Goal: Obtain resource: Download file/media

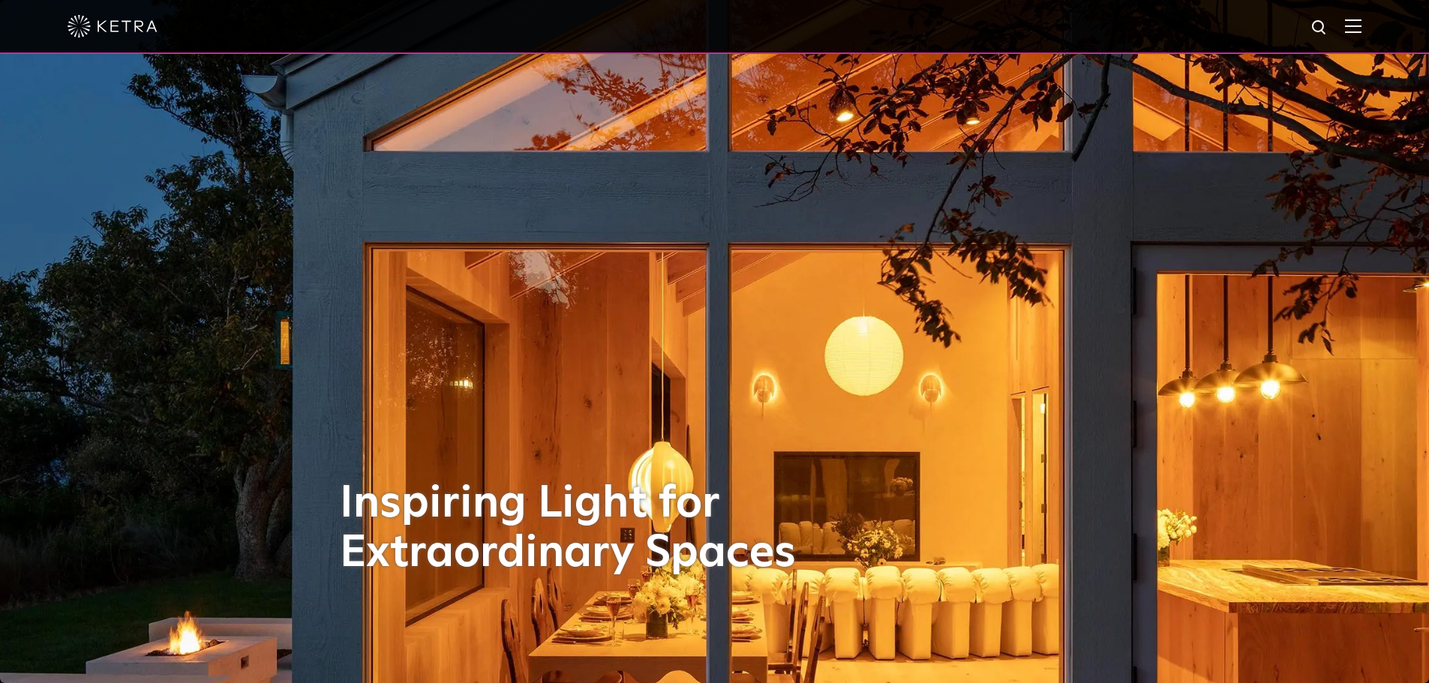
click at [1329, 28] on img at bounding box center [1319, 28] width 19 height 19
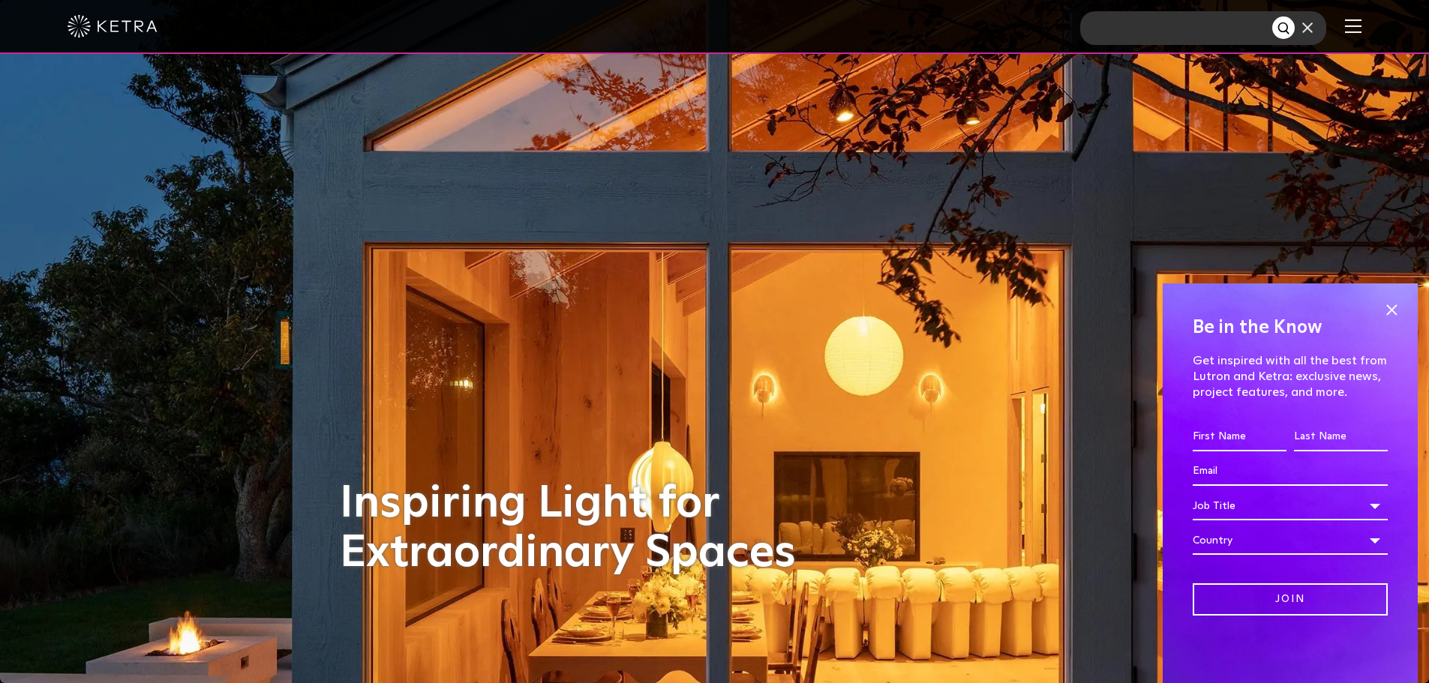
click at [1361, 25] on img at bounding box center [1353, 26] width 16 height 14
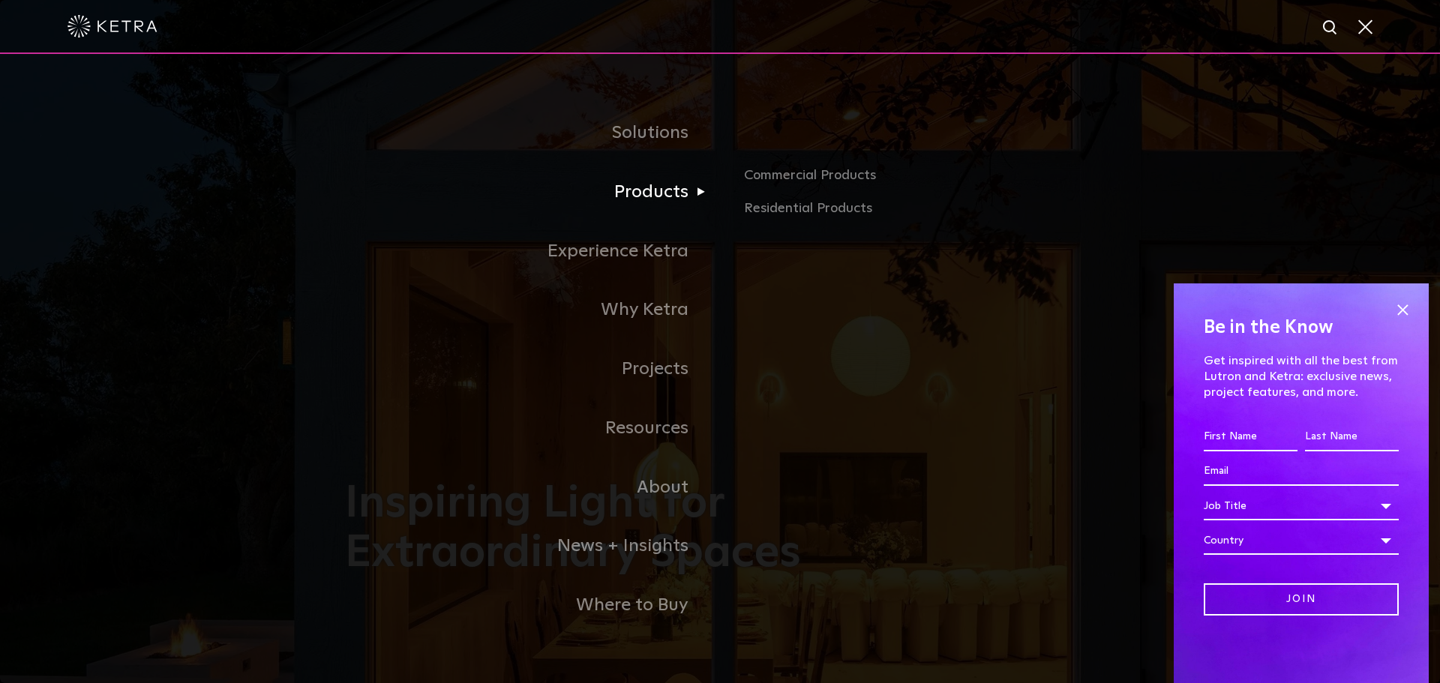
click at [660, 181] on link "Products" at bounding box center [532, 192] width 375 height 59
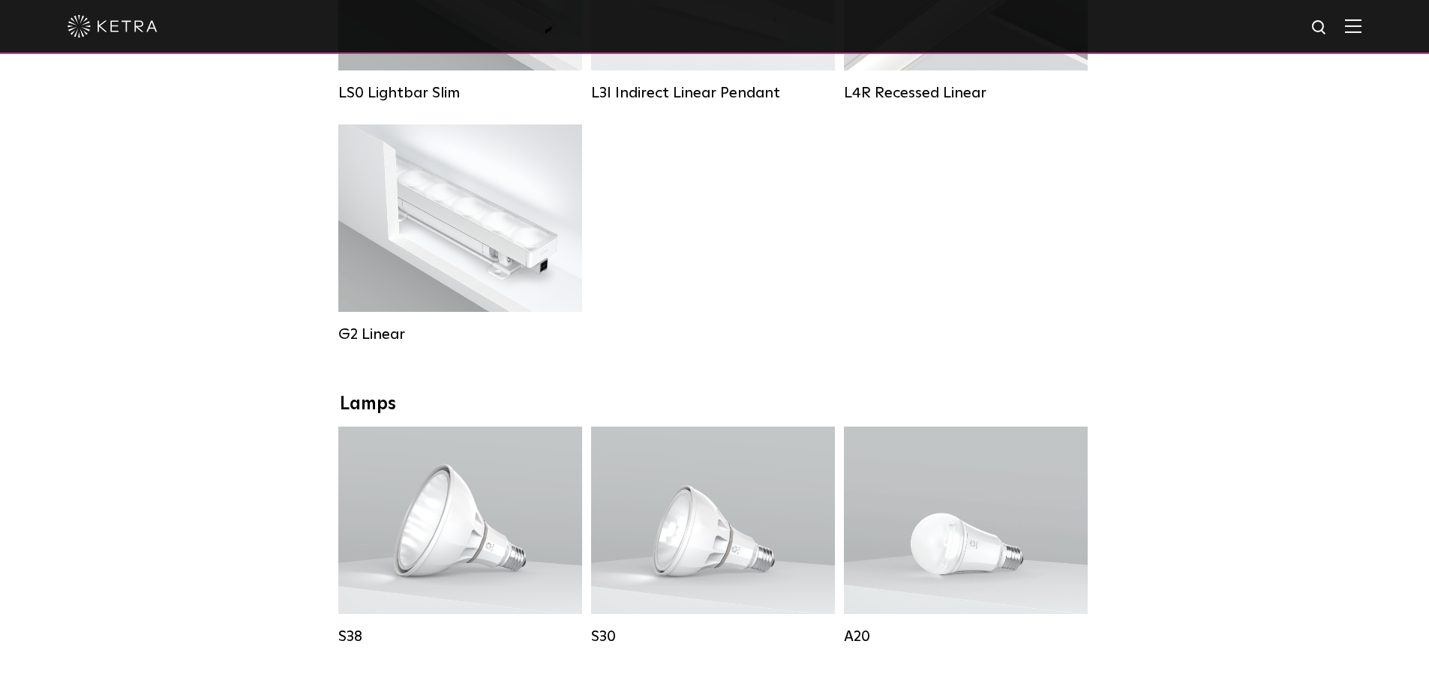
scroll to position [900, 0]
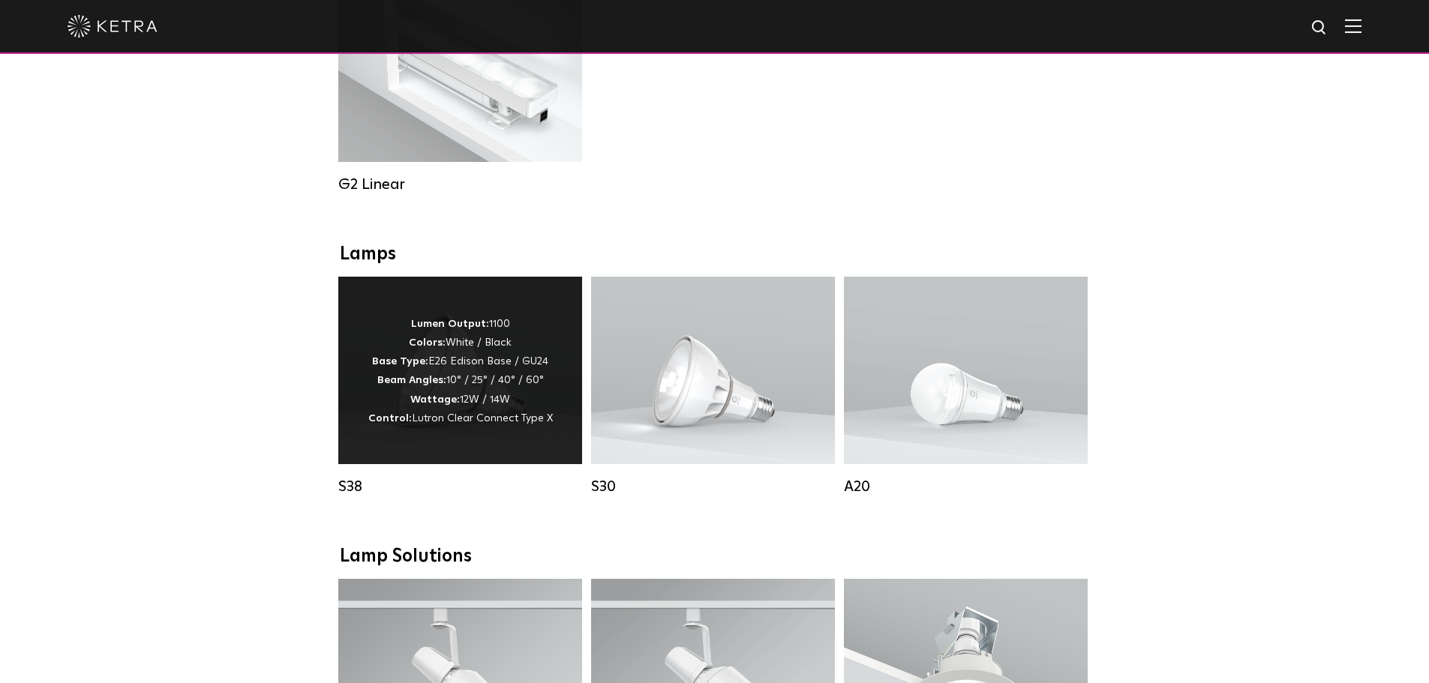
click at [439, 366] on p "Lumen Output: 1100 Colors: White / Black Base Type: E26 Edison Base / GU24 Beam…" at bounding box center [460, 371] width 184 height 113
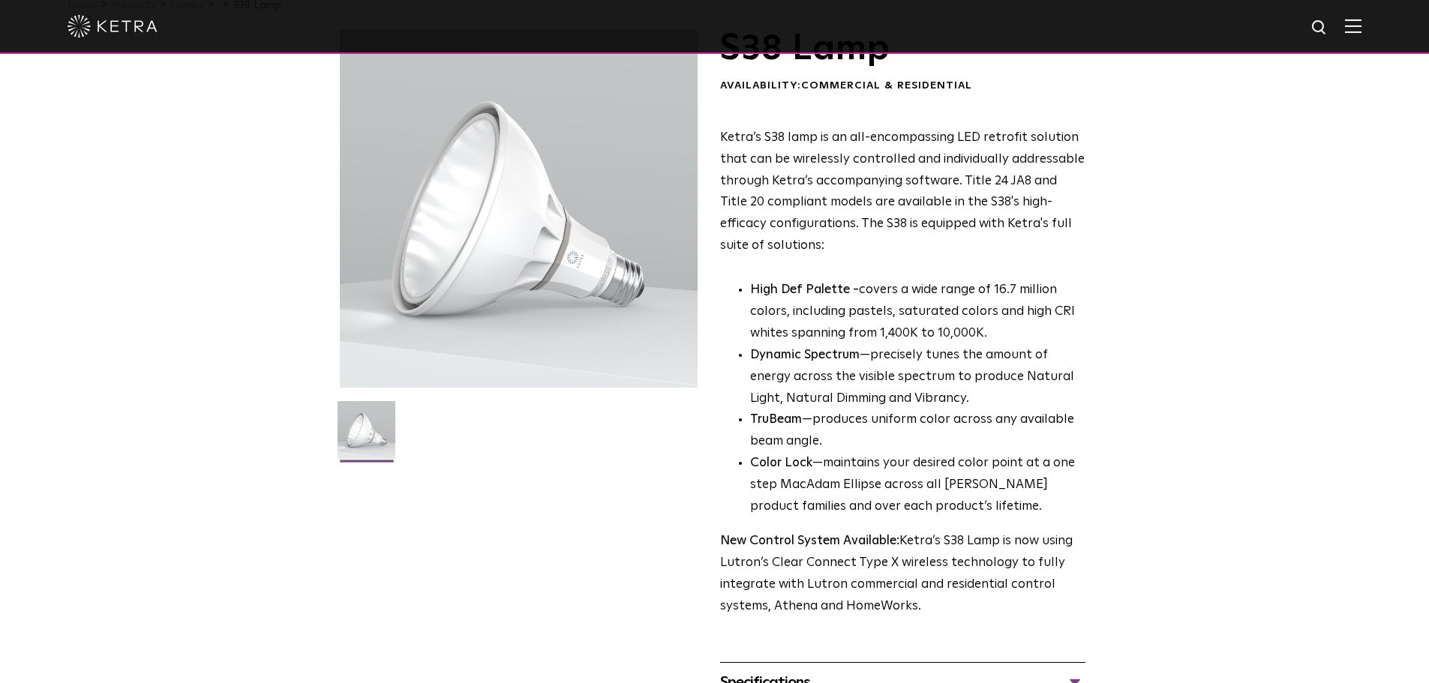
scroll to position [300, 0]
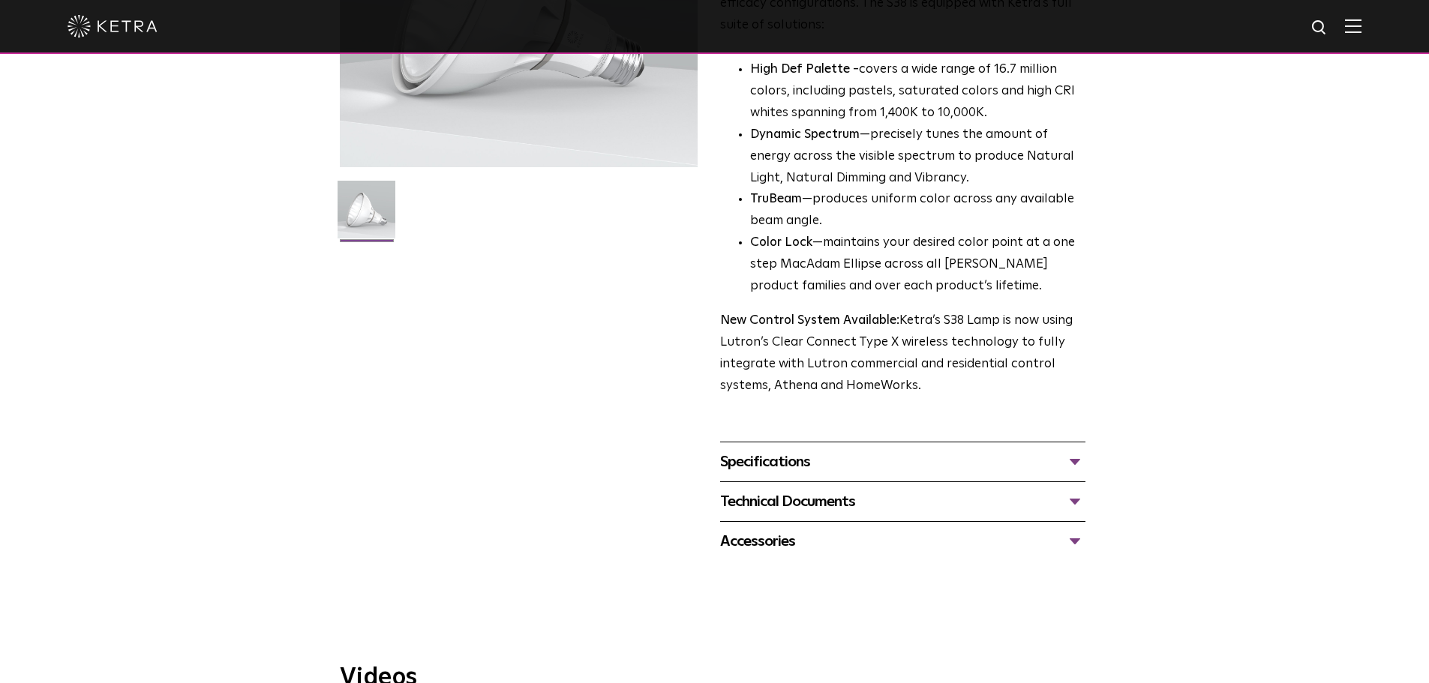
click at [1043, 486] on div "Technical Documents S38 Specification Sheet S38 Installation Guide S30 and S38 …" at bounding box center [902, 501] width 365 height 40
drag, startPoint x: 1051, startPoint y: 499, endPoint x: 1066, endPoint y: 498, distance: 15.0
click at [1051, 499] on div "Technical Documents" at bounding box center [902, 502] width 365 height 24
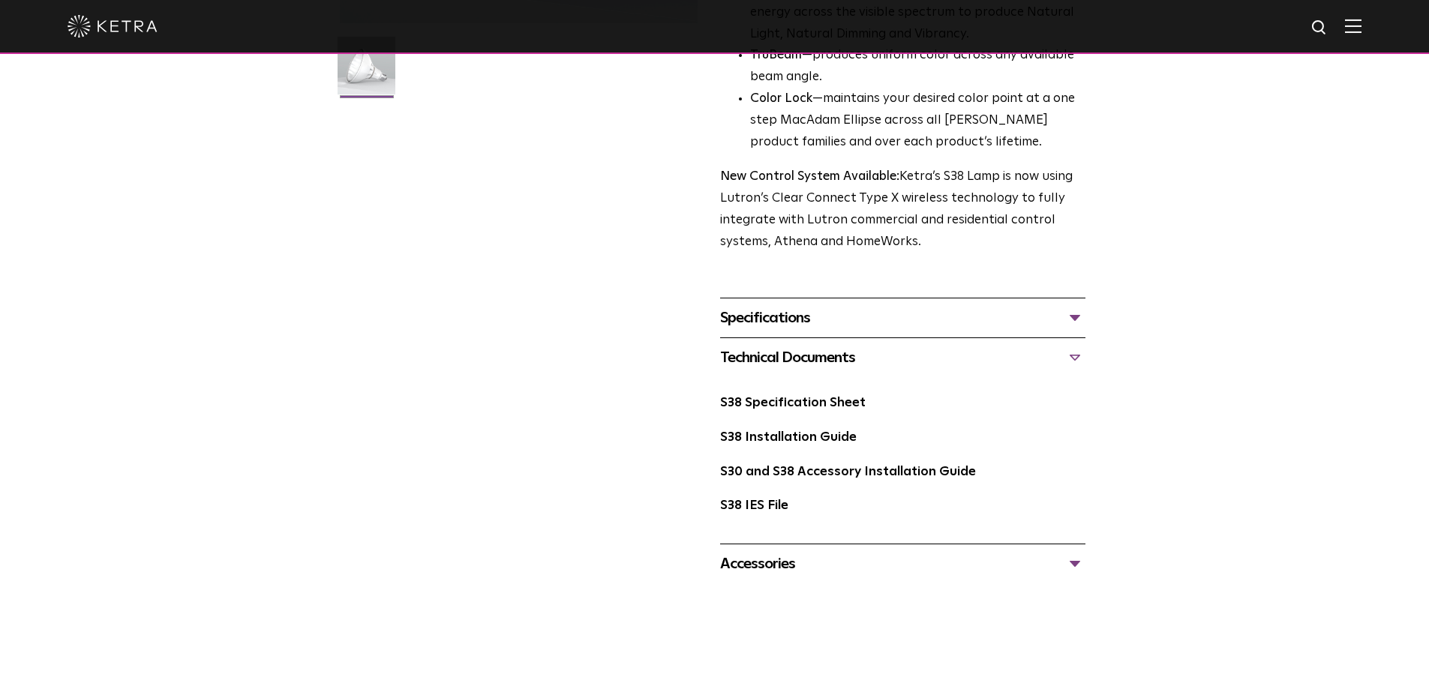
scroll to position [450, 0]
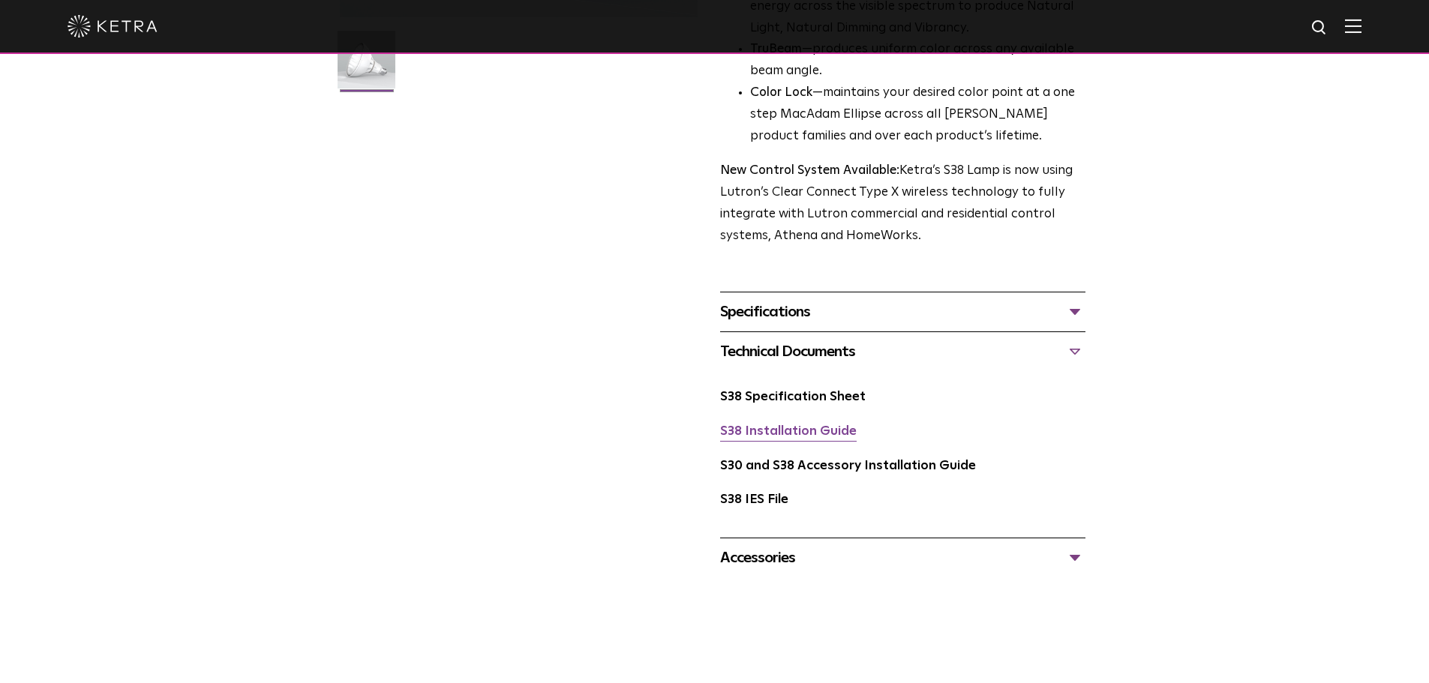
click at [802, 436] on link "S38 Installation Guide" at bounding box center [788, 431] width 136 height 13
